Goal: Transaction & Acquisition: Purchase product/service

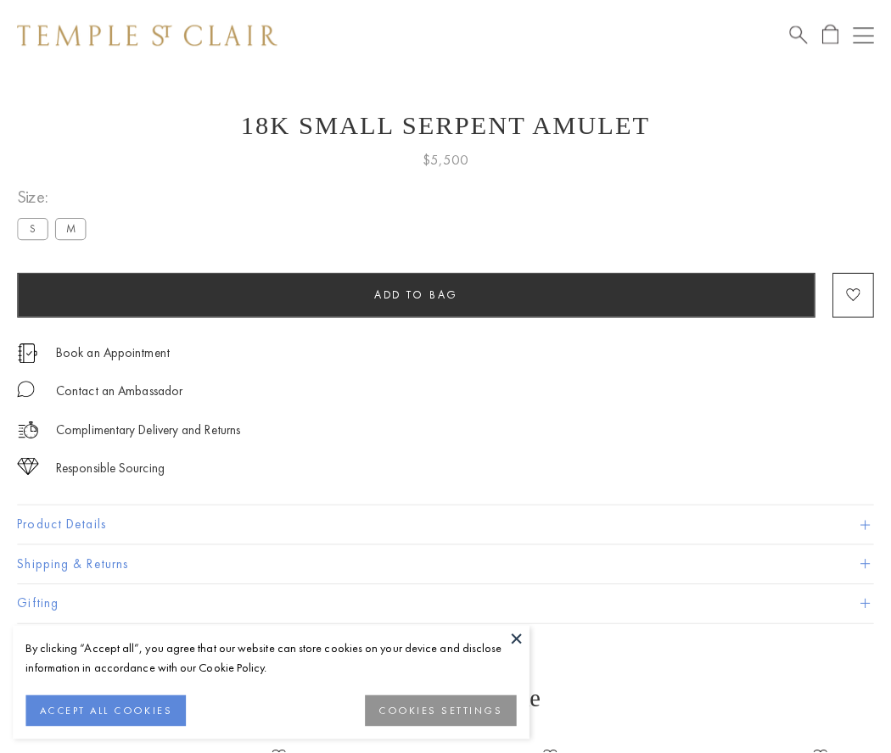
scroll to position [21, 0]
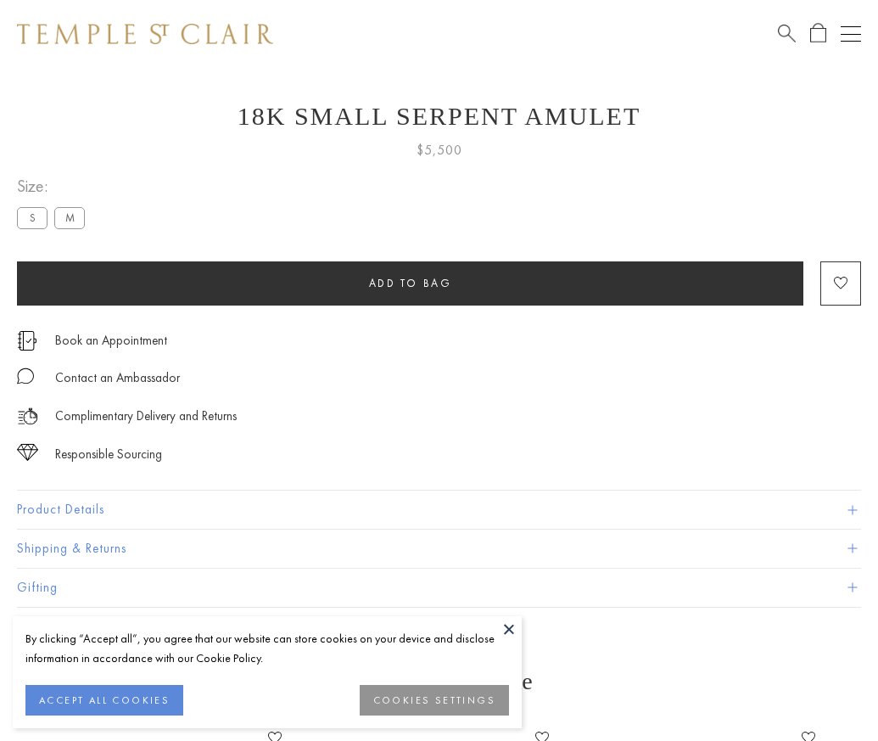
click at [410, 282] on span "Add to bag" at bounding box center [410, 283] width 83 height 14
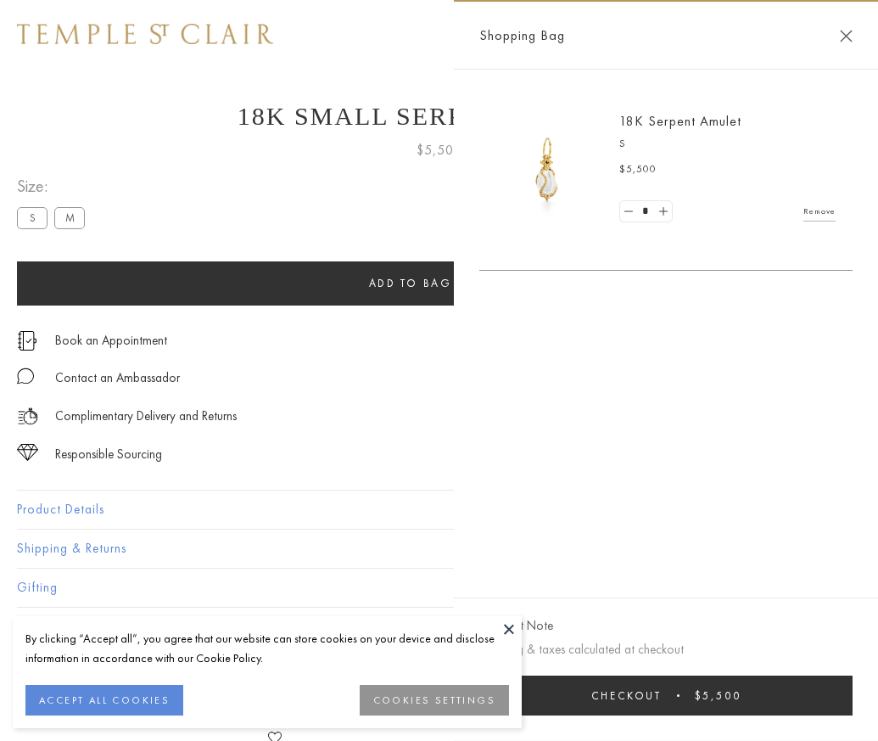
click at [738, 707] on button "Checkout $5,500" at bounding box center [665, 695] width 373 height 40
